Goal: Information Seeking & Learning: Learn about a topic

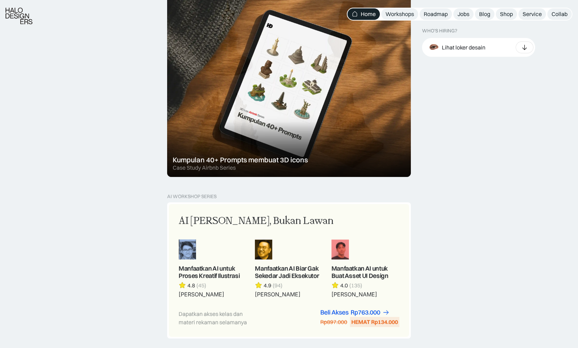
scroll to position [442, 0]
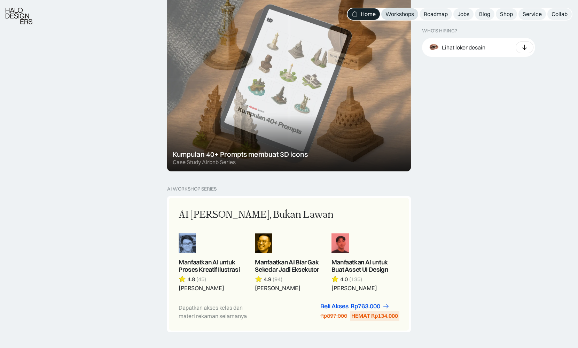
click at [401, 14] on div "Workshops" at bounding box center [399, 13] width 29 height 7
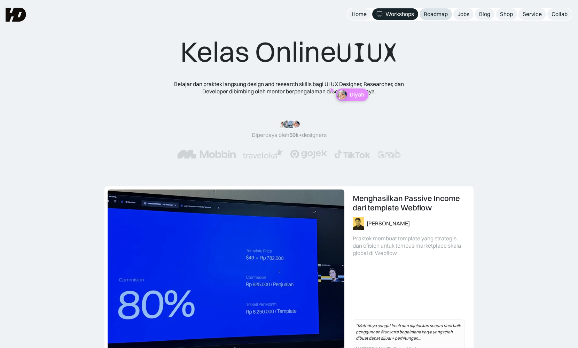
click at [433, 14] on div "Roadmap" at bounding box center [436, 13] width 24 height 7
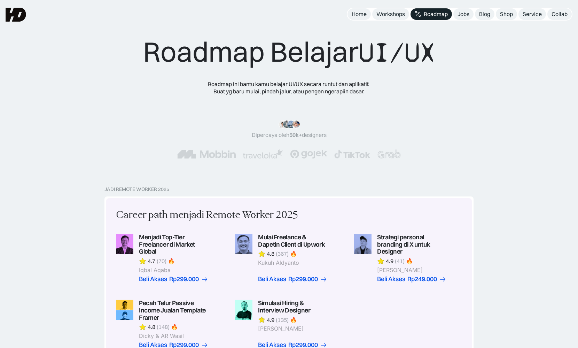
click at [265, 10] on div "Roadmap Belajar UI/UX Roadmap ini bantu kamu belajar UI/UX secara runtut dan ap…" at bounding box center [289, 93] width 578 height 186
